Goal: Complete application form: Complete application form

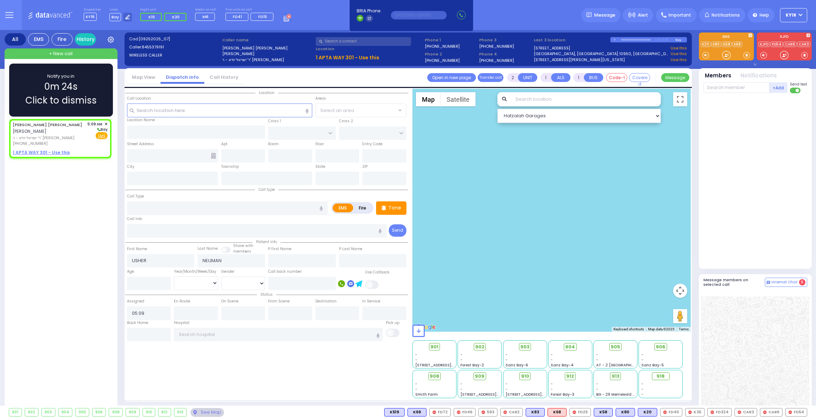
select select
click at [84, 149] on div "1 APTA WAY 301 - Use this" at bounding box center [60, 152] width 95 height 6
select select
radio input "true"
select select
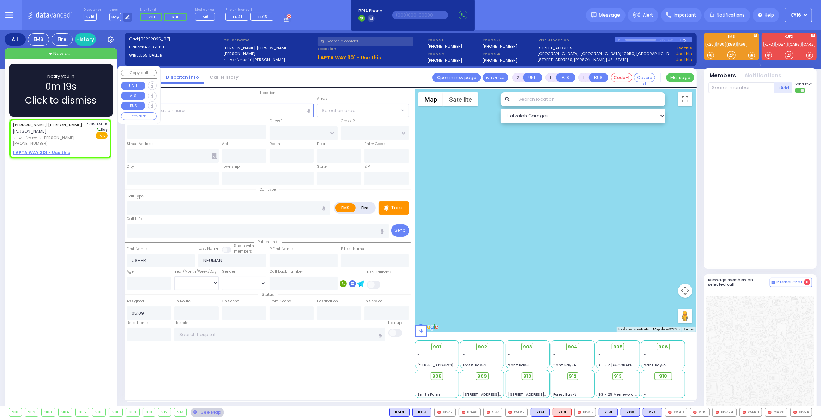
select select "Hatzalah Garages"
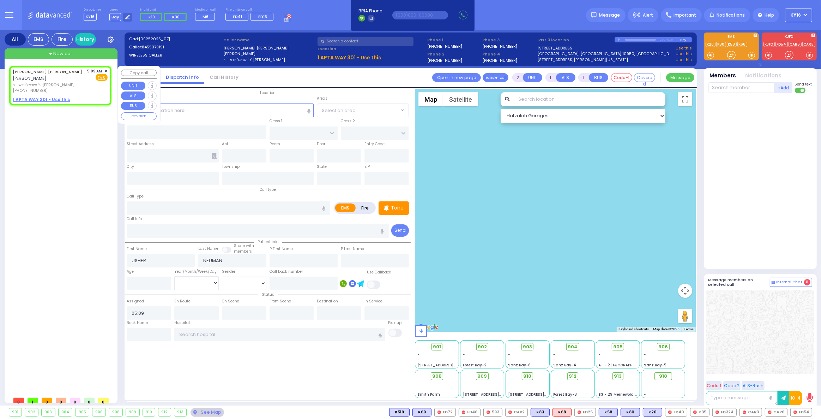
select select
radio input "true"
select select
select select "Hatzalah Garages"
click at [34, 96] on u "1 APTA WAY 301 - Use this" at bounding box center [41, 99] width 57 height 6
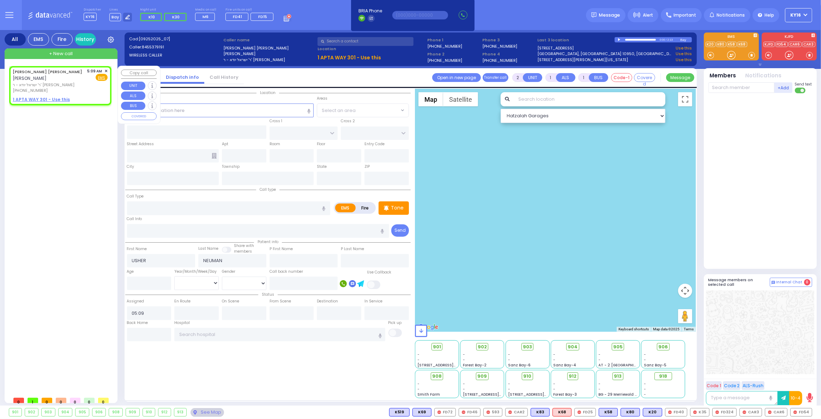
select select
radio input "true"
select select
select select "Hatzalah Garages"
select select
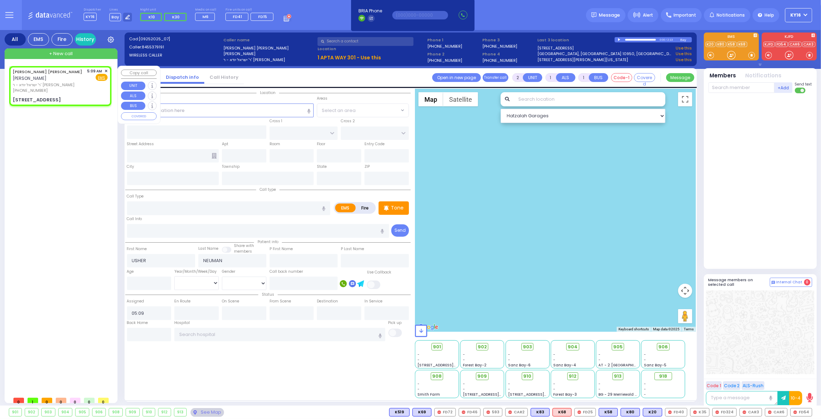
radio input "true"
select select
select select "Hatzalah Garages"
type input "APTA WAY"
type input "[PERSON_NAME] DR"
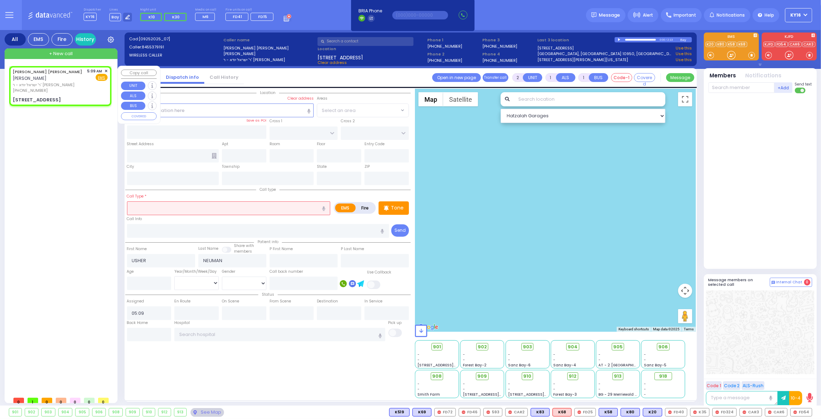
type input "[STREET_ADDRESS]"
type input "301"
type input "Monroe"
type input "[US_STATE]"
type input "10950"
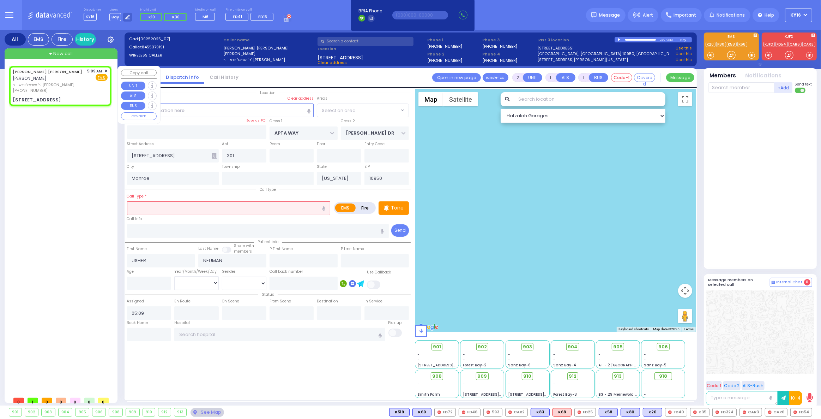
select select "SECTION 1"
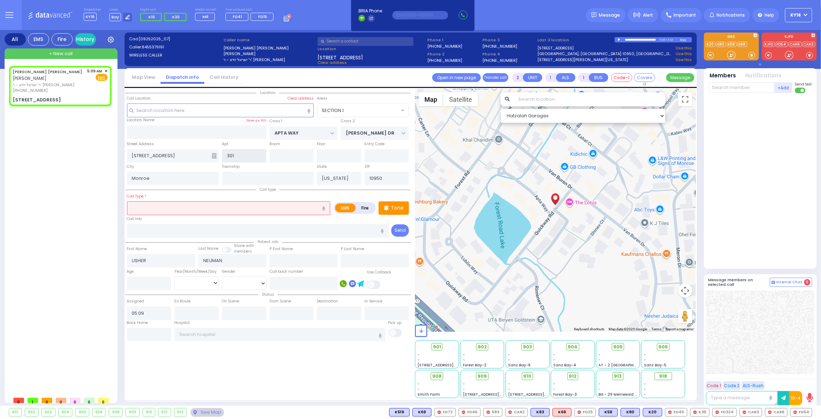
drag, startPoint x: 227, startPoint y: 155, endPoint x: 234, endPoint y: 156, distance: 6.9
click at [234, 156] on input "301" at bounding box center [244, 155] width 44 height 13
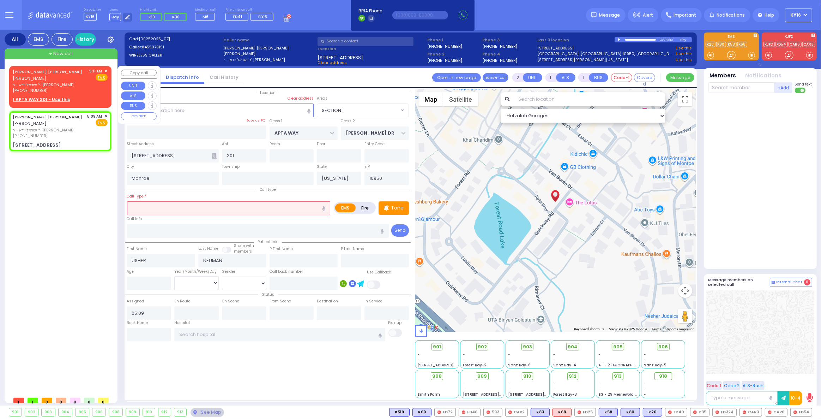
click at [106, 68] on span "✕" at bounding box center [105, 71] width 3 height 6
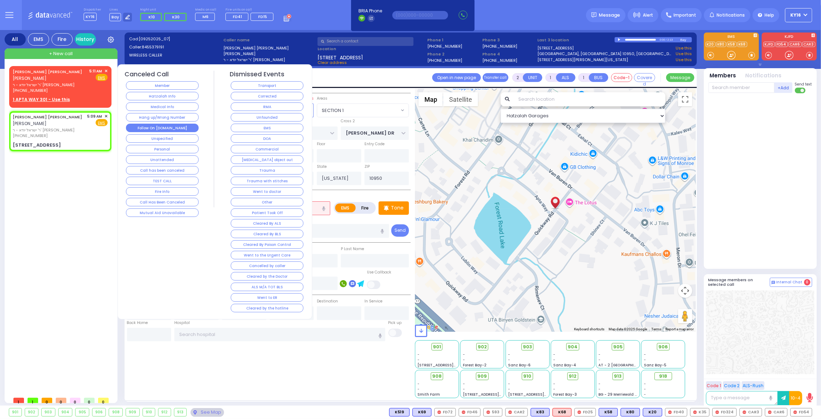
click at [174, 126] on button "Follow On [DOMAIN_NAME]" at bounding box center [162, 128] width 73 height 8
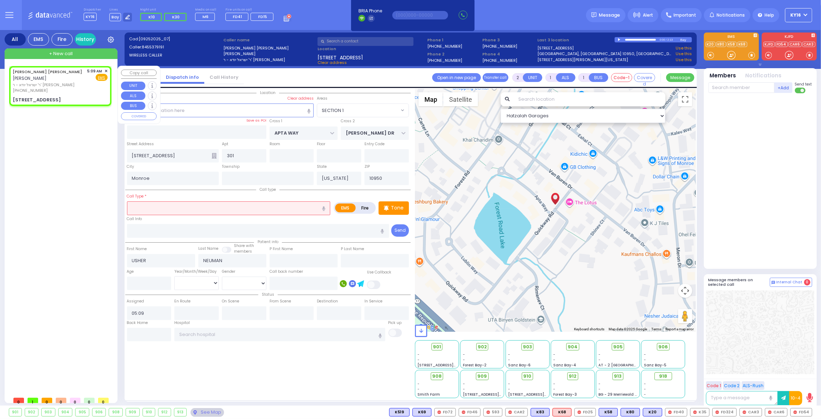
click at [104, 68] on span "✕" at bounding box center [105, 71] width 3 height 6
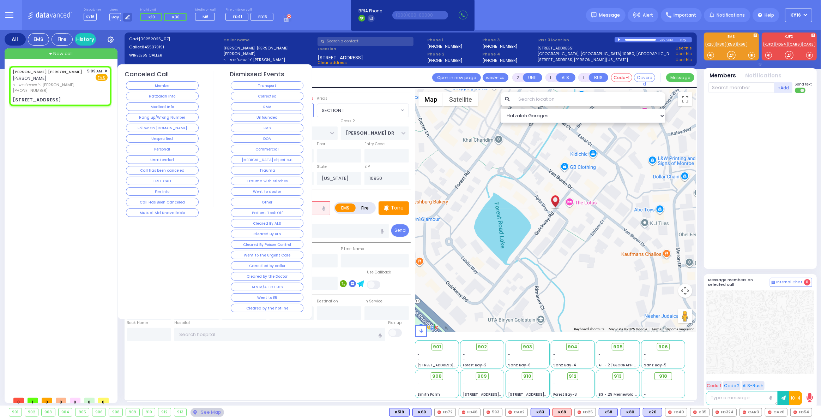
click at [190, 94] on button "Hatzalah Info" at bounding box center [162, 96] width 73 height 8
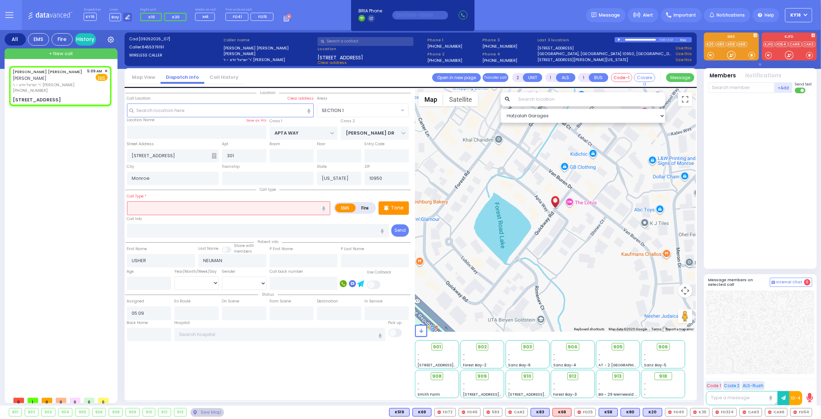
select select
radio input "true"
select select
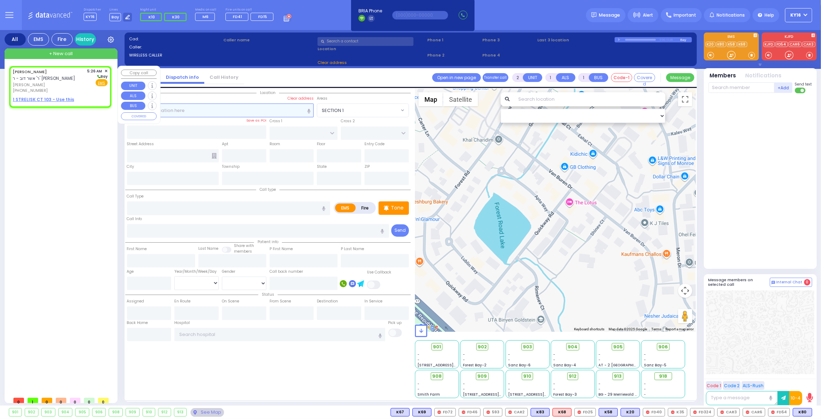
select select
radio input "true"
type input "[PERSON_NAME]"
type input "INDORSKY"
select select
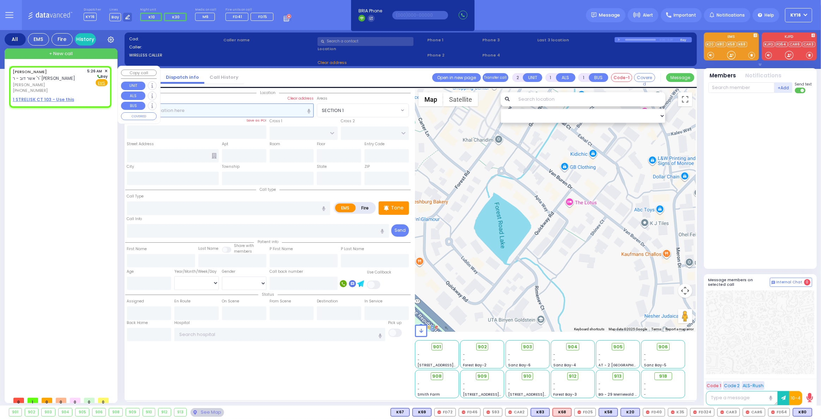
type input "05:26"
select select "Hatzalah Garages"
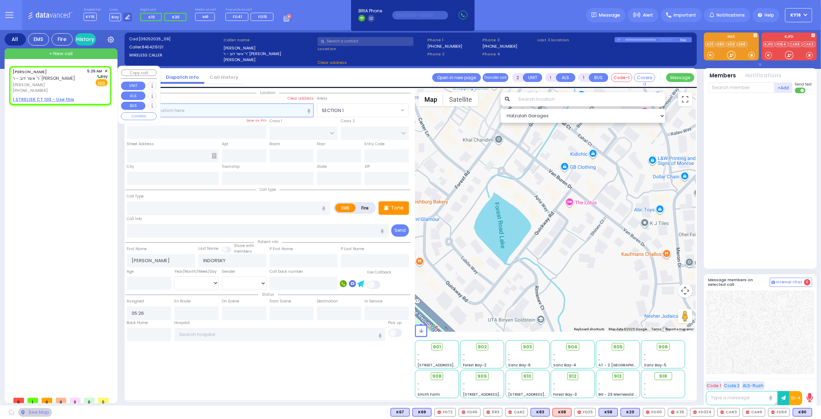
select select
radio input "true"
select select
select select "Hatzalah Garages"
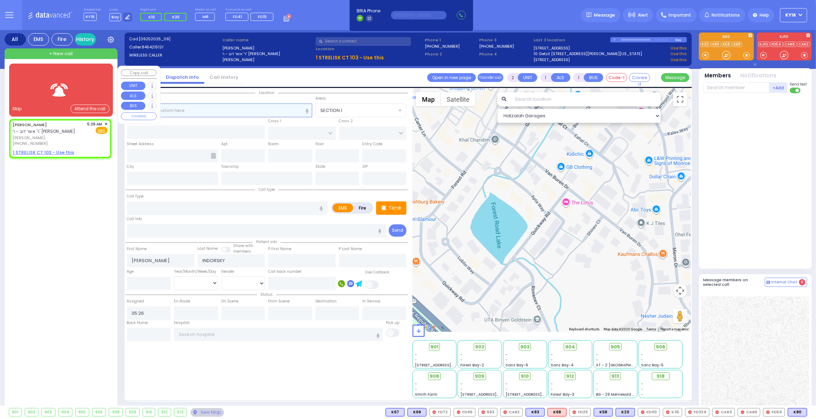
select select
radio input "true"
select select
select select "Hatzalah Garages"
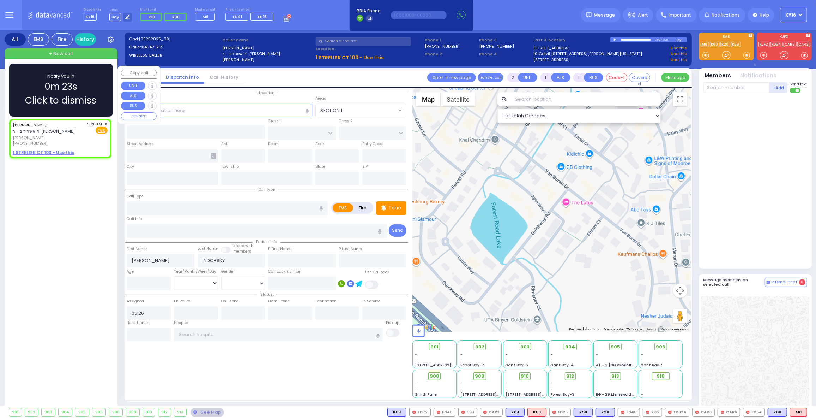
click at [91, 86] on div "Notify you in 0m 23s Click to dismiss" at bounding box center [60, 90] width 83 height 35
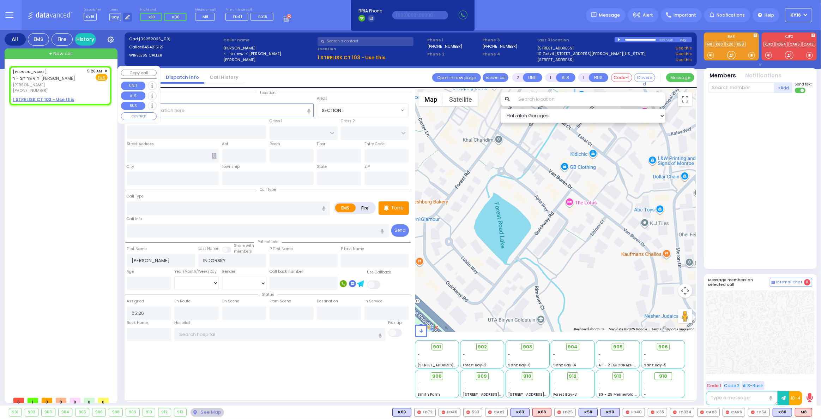
click at [106, 68] on span "✕" at bounding box center [105, 71] width 3 height 6
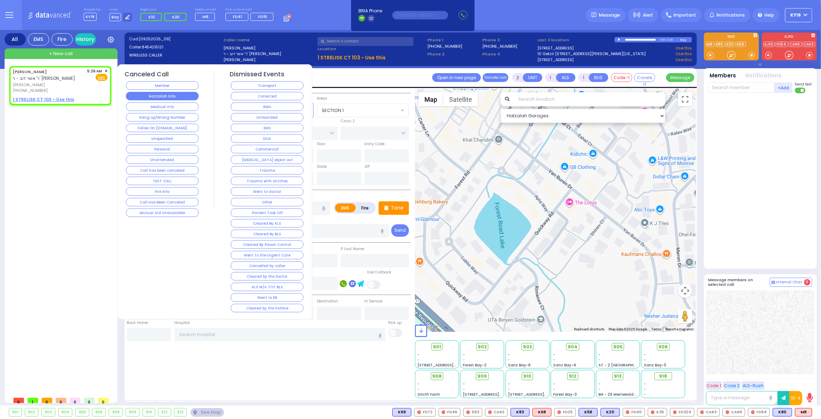
click at [142, 94] on button "Hatzalah Info" at bounding box center [162, 96] width 73 height 8
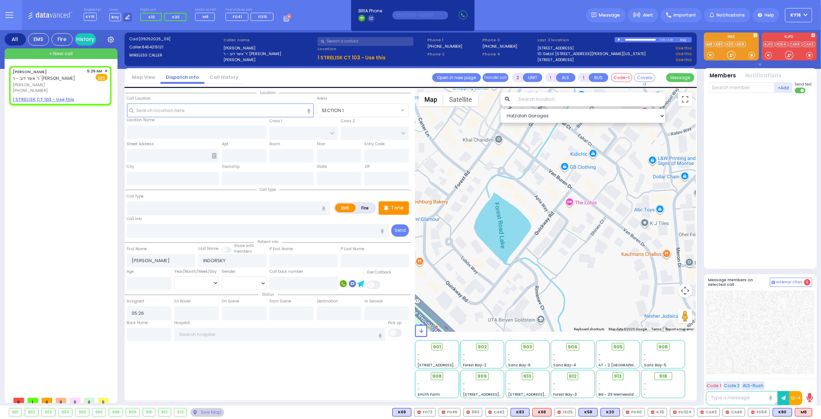
select select
radio input "true"
select select
